Goal: Book appointment/travel/reservation

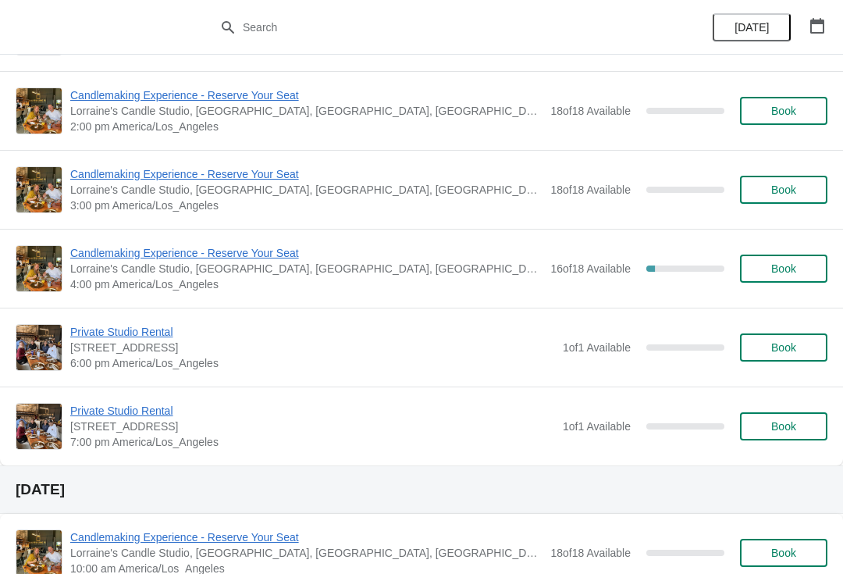
scroll to position [402, 0]
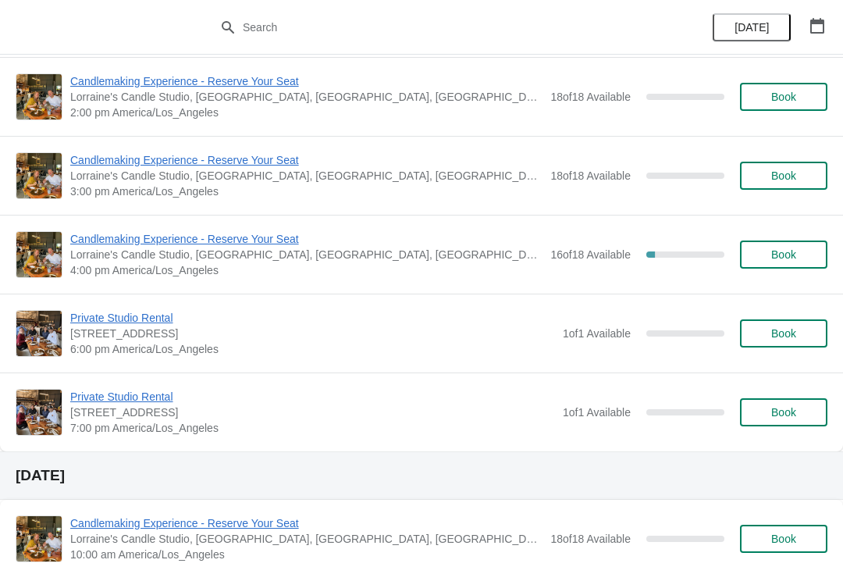
click at [109, 246] on span "Candlemaking Experience - Reserve Your Seat" at bounding box center [306, 239] width 472 height 16
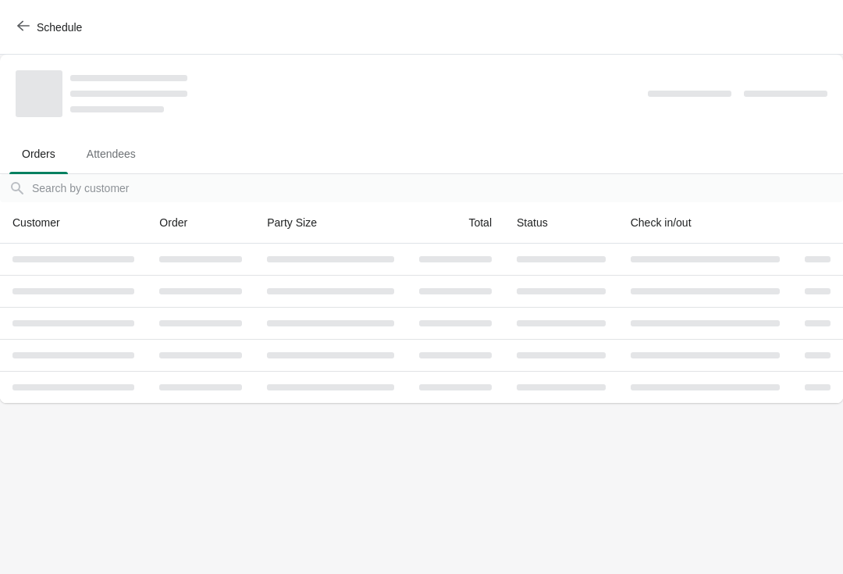
scroll to position [0, 0]
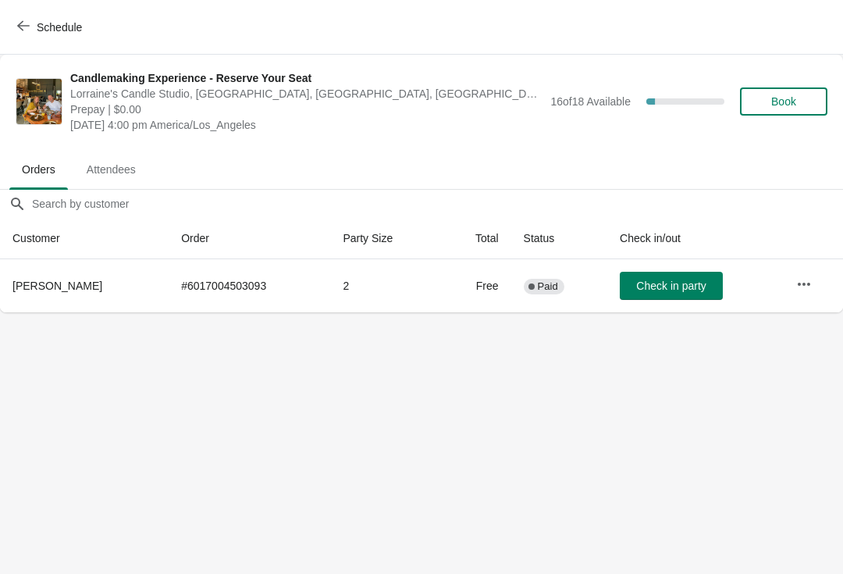
click at [30, 41] on button "Schedule" at bounding box center [51, 27] width 87 height 28
